Goal: Task Accomplishment & Management: Manage account settings

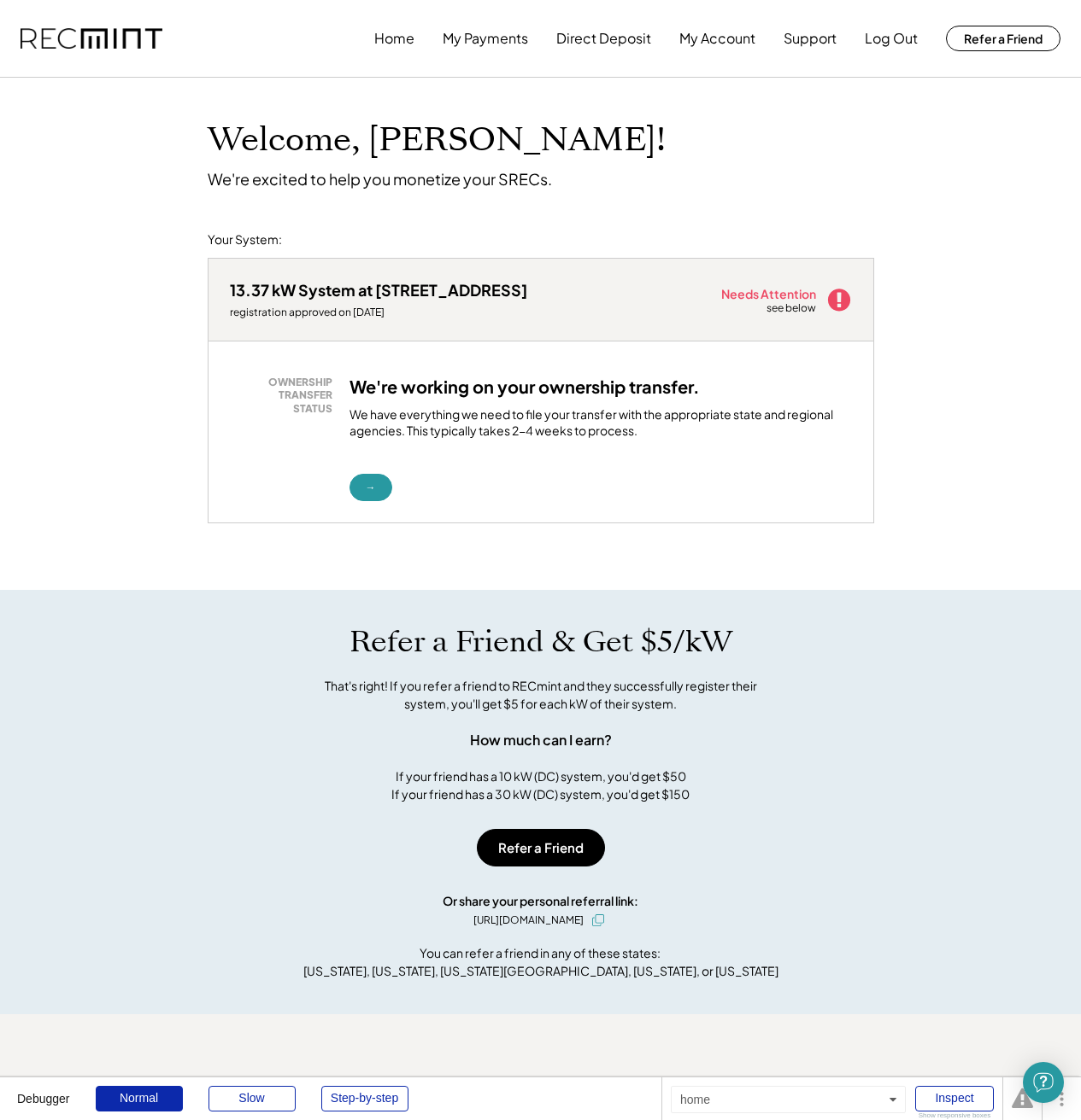
click at [101, 157] on div "Welcome, Robert! We're excited to help you monetize your SRECs. Your System: 13…" at bounding box center [540, 749] width 1081 height 1342
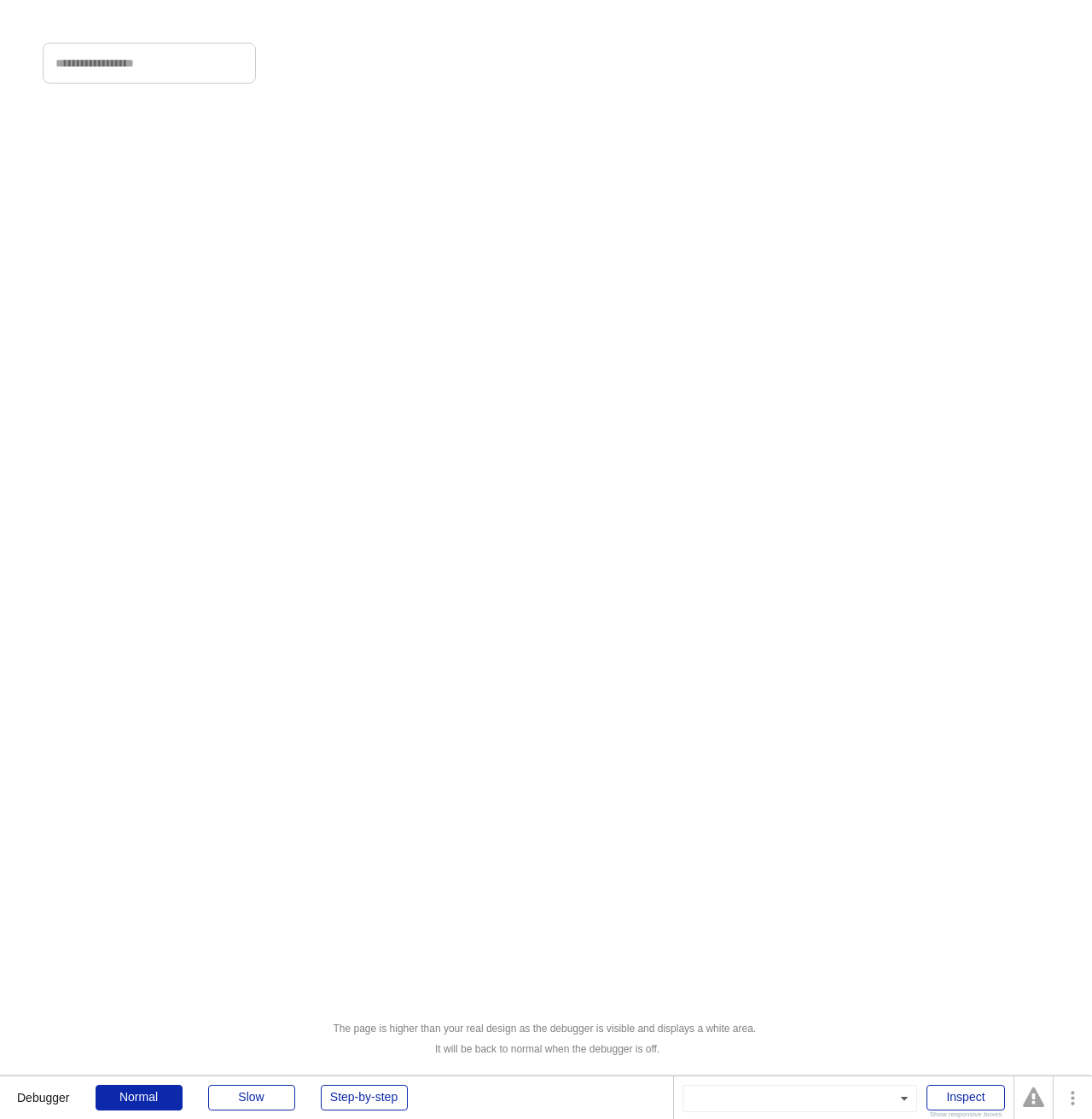
click at [134, 65] on input "input" at bounding box center [148, 63] width 213 height 41
type input "**********"
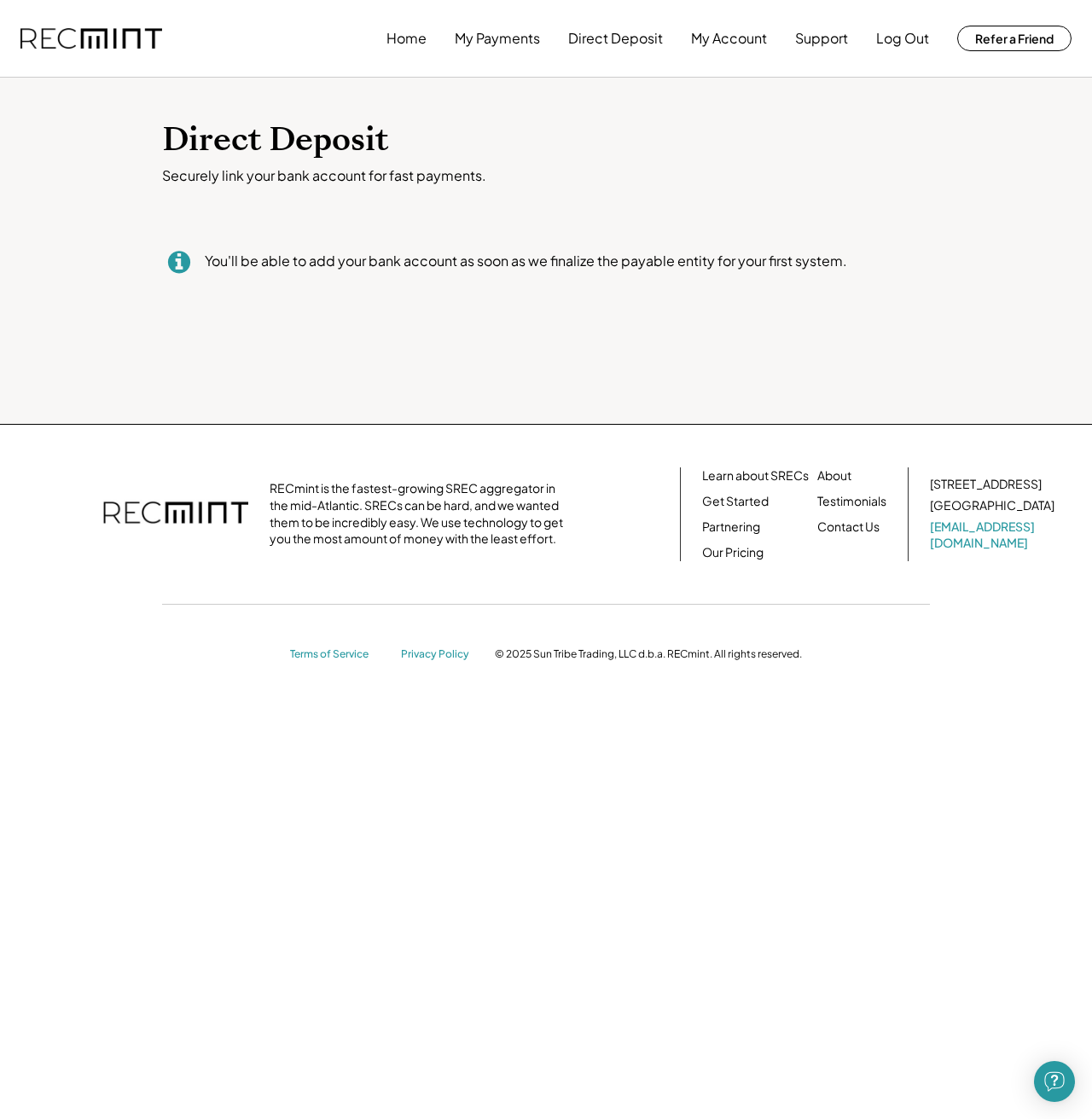
click at [551, 265] on div "You'll be able to add your bank account as soon as we finalize the payable enti…" at bounding box center [526, 260] width 643 height 19
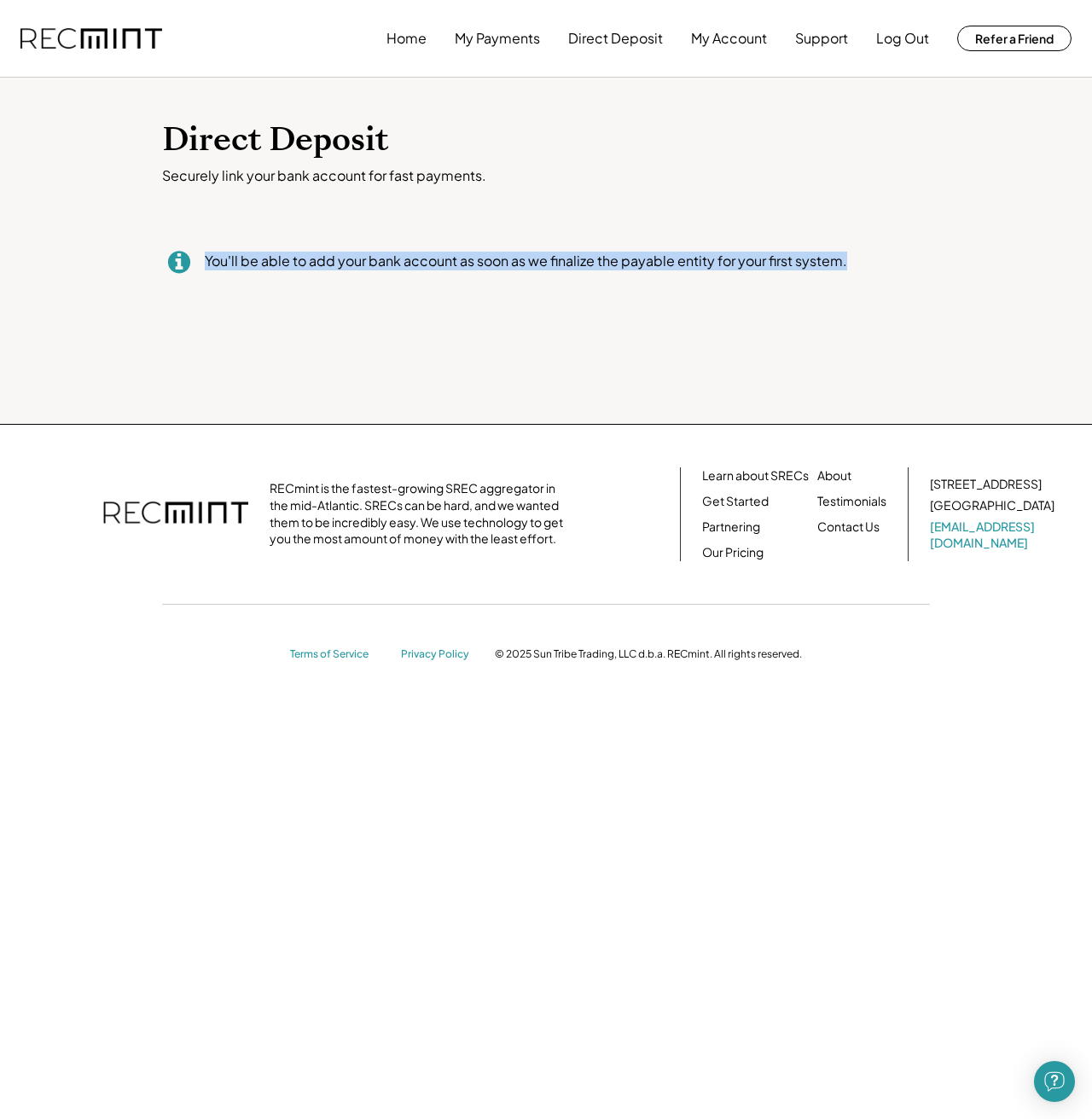
click at [551, 265] on div "You'll be able to add your bank account as soon as we finalize the payable enti…" at bounding box center [526, 260] width 643 height 19
click at [421, 252] on div "You'll be able to add your bank account as soon as we finalize the payable enti…" at bounding box center [526, 260] width 643 height 19
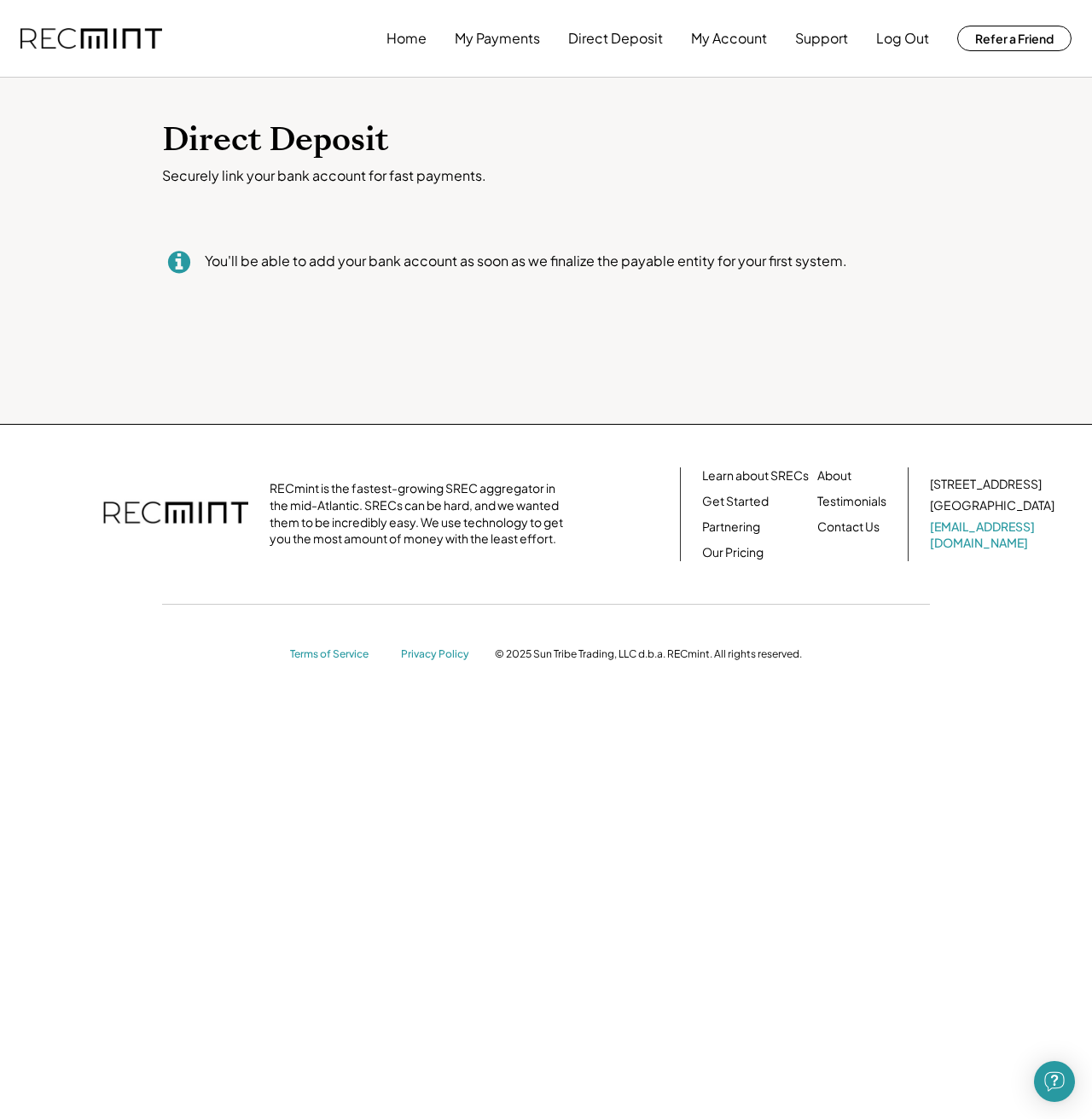
click at [412, 251] on div "You'll be able to add your bank account as soon as we finalize the payable enti…" at bounding box center [526, 260] width 643 height 19
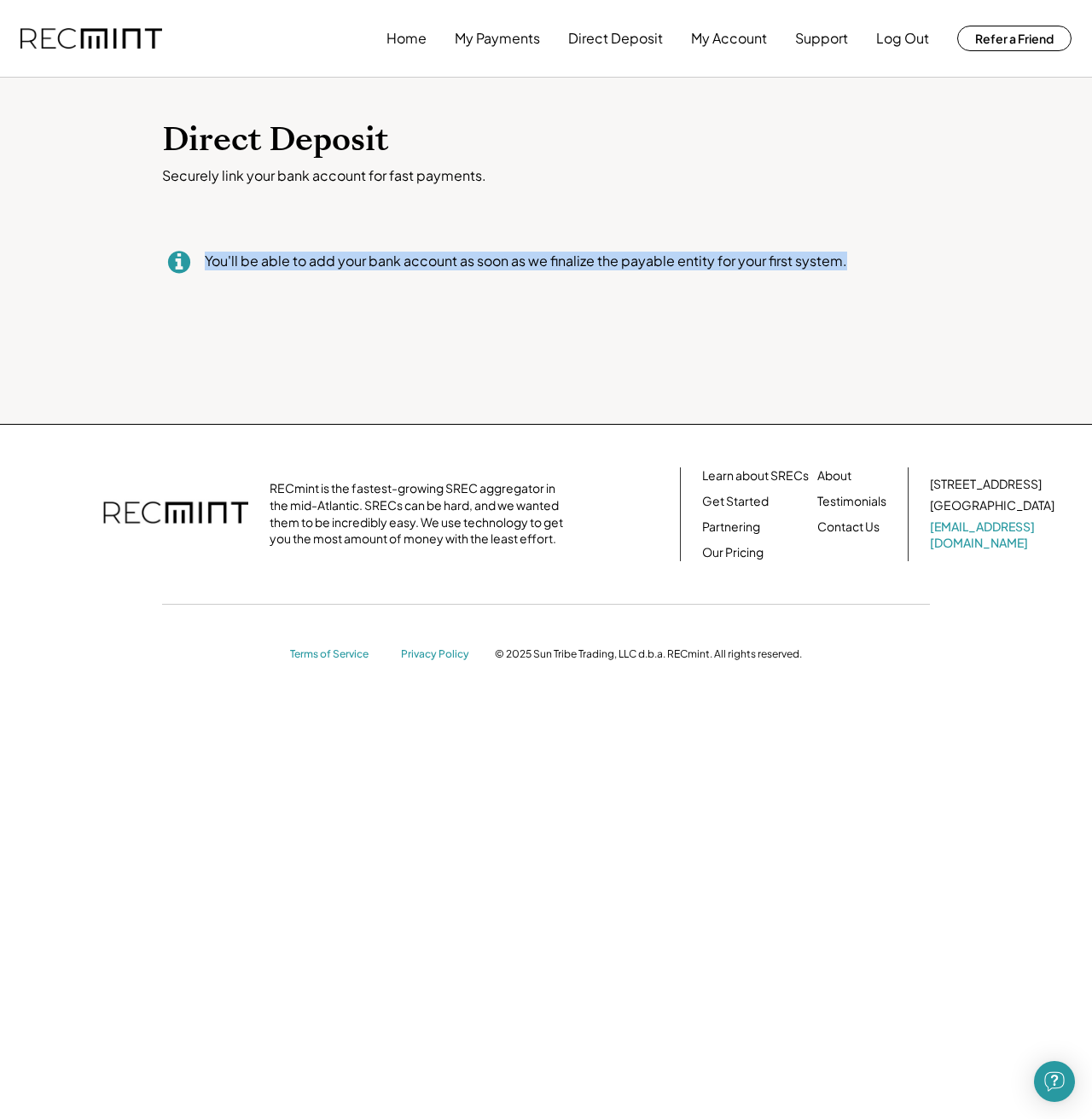
click at [412, 251] on div "You'll be able to add your bank account as soon as we finalize the payable enti…" at bounding box center [526, 260] width 643 height 19
click at [408, 257] on div "You'll be able to add your bank account as soon as we finalize the payable enti…" at bounding box center [526, 260] width 643 height 19
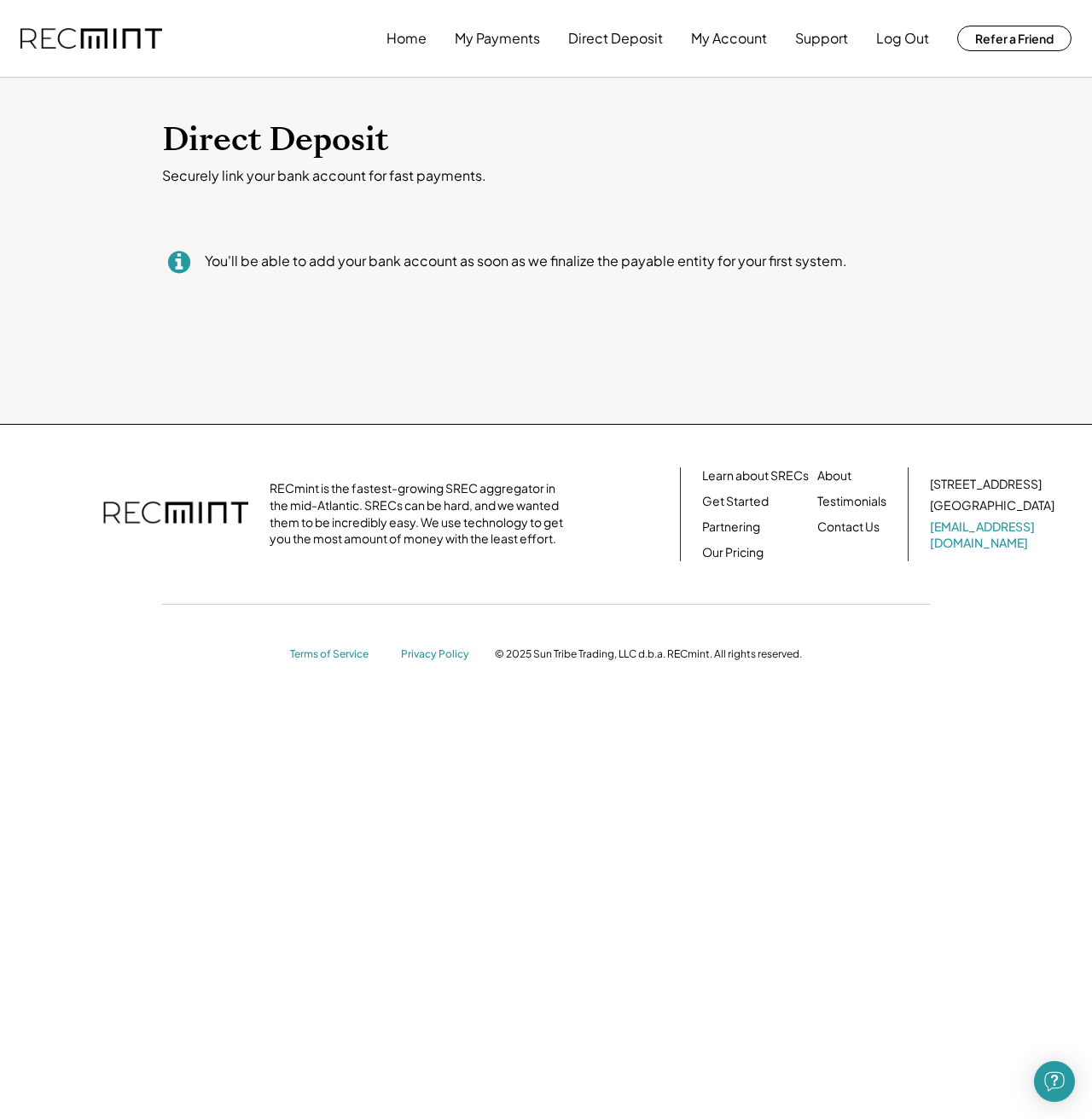
click at [469, 128] on h1 "Direct Deposit" at bounding box center [546, 140] width 767 height 40
click at [404, 114] on div "Direct Deposit Securely link your bank account for fast payments. You'll be abl…" at bounding box center [546, 250] width 1092 height 346
